Goal: Transaction & Acquisition: Book appointment/travel/reservation

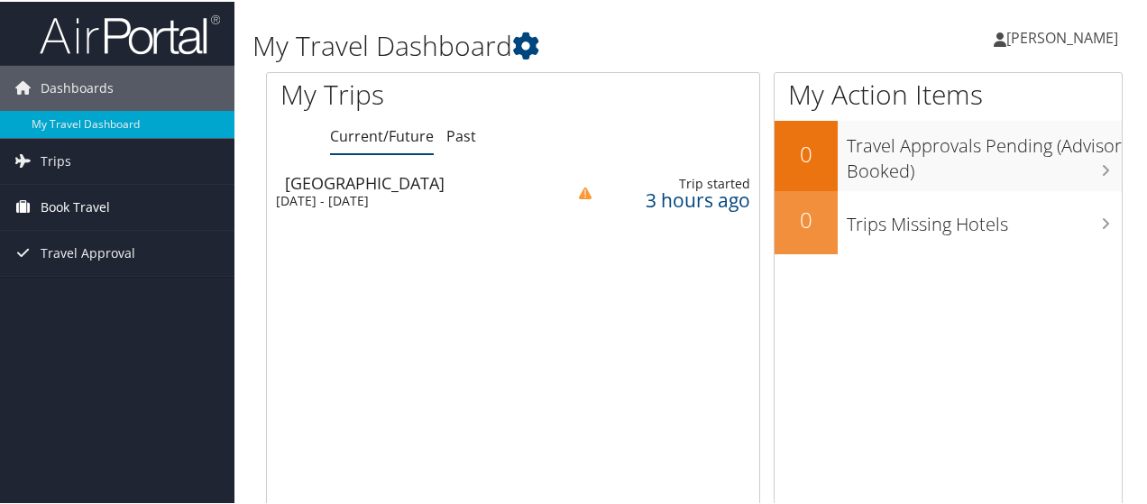
click at [44, 190] on span "Book Travel" at bounding box center [75, 205] width 69 height 45
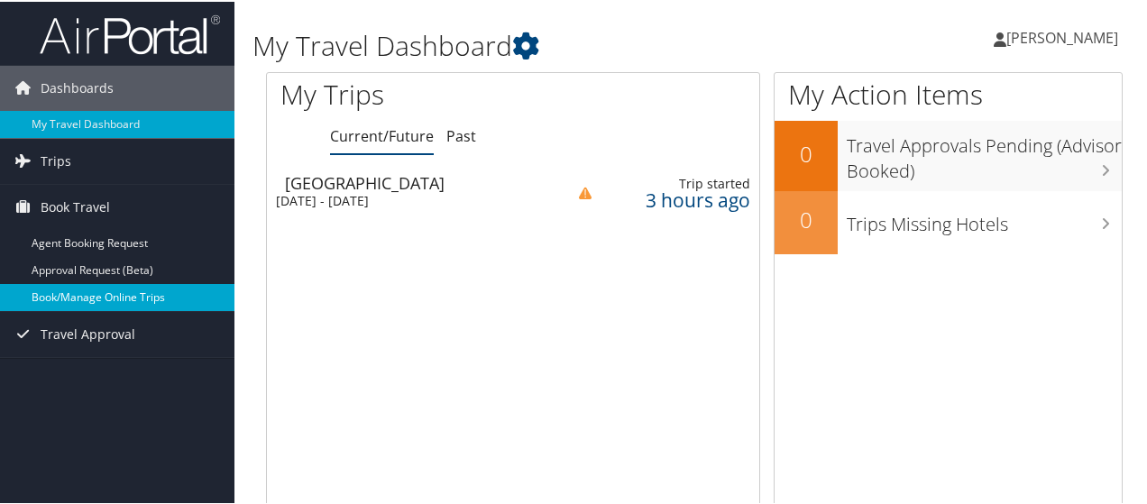
click at [80, 291] on link "Book/Manage Online Trips" at bounding box center [117, 295] width 234 height 27
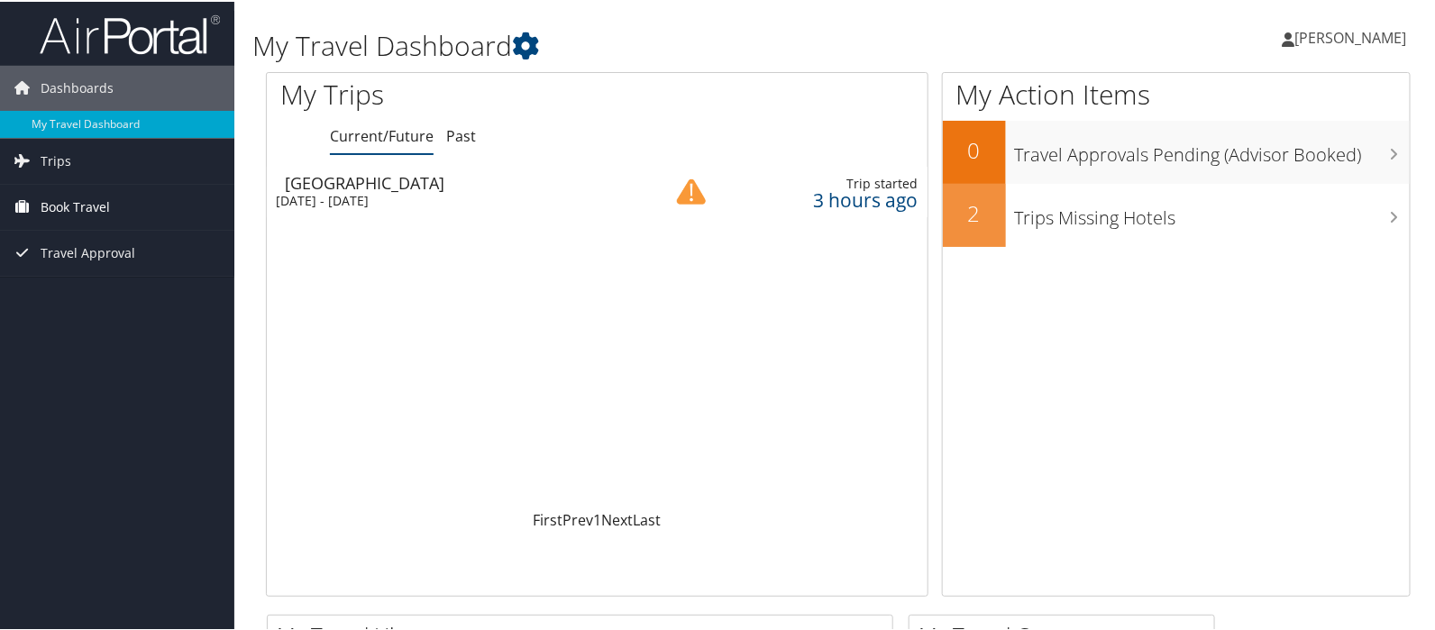
click at [76, 205] on span "Book Travel" at bounding box center [75, 205] width 69 height 45
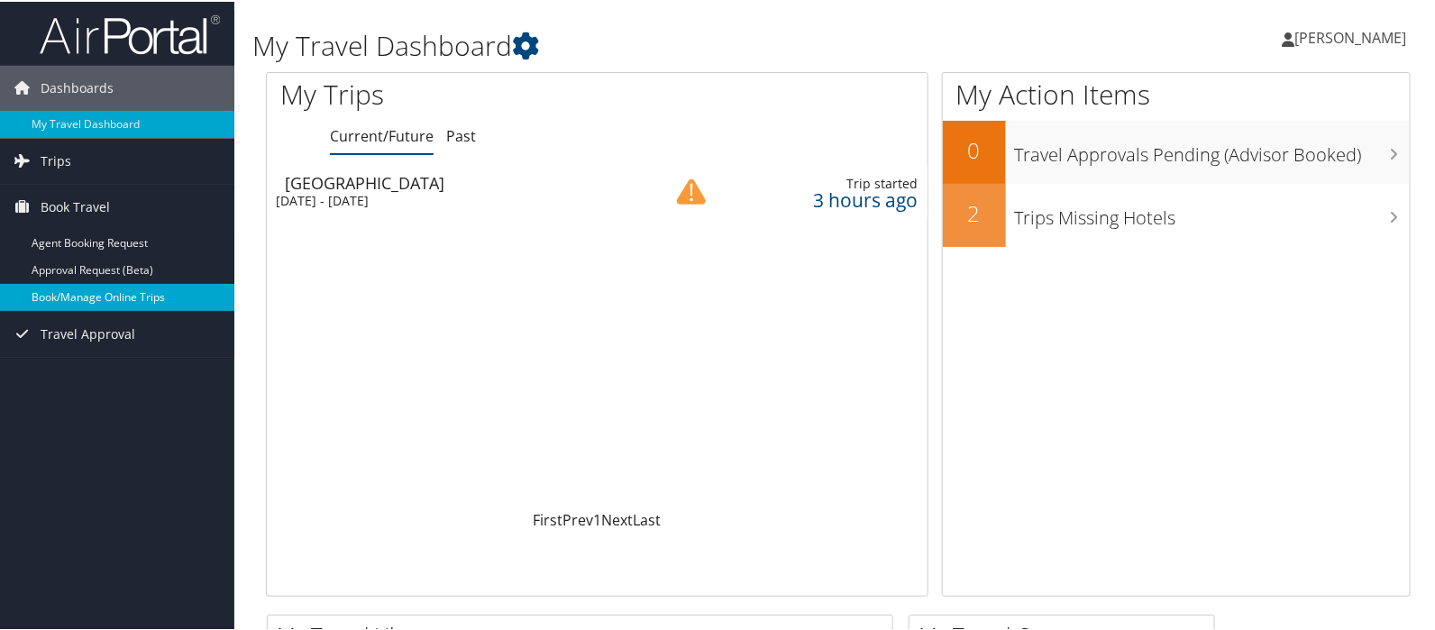
click at [87, 298] on link "Book/Manage Online Trips" at bounding box center [117, 295] width 234 height 27
